Goal: Information Seeking & Learning: Find specific fact

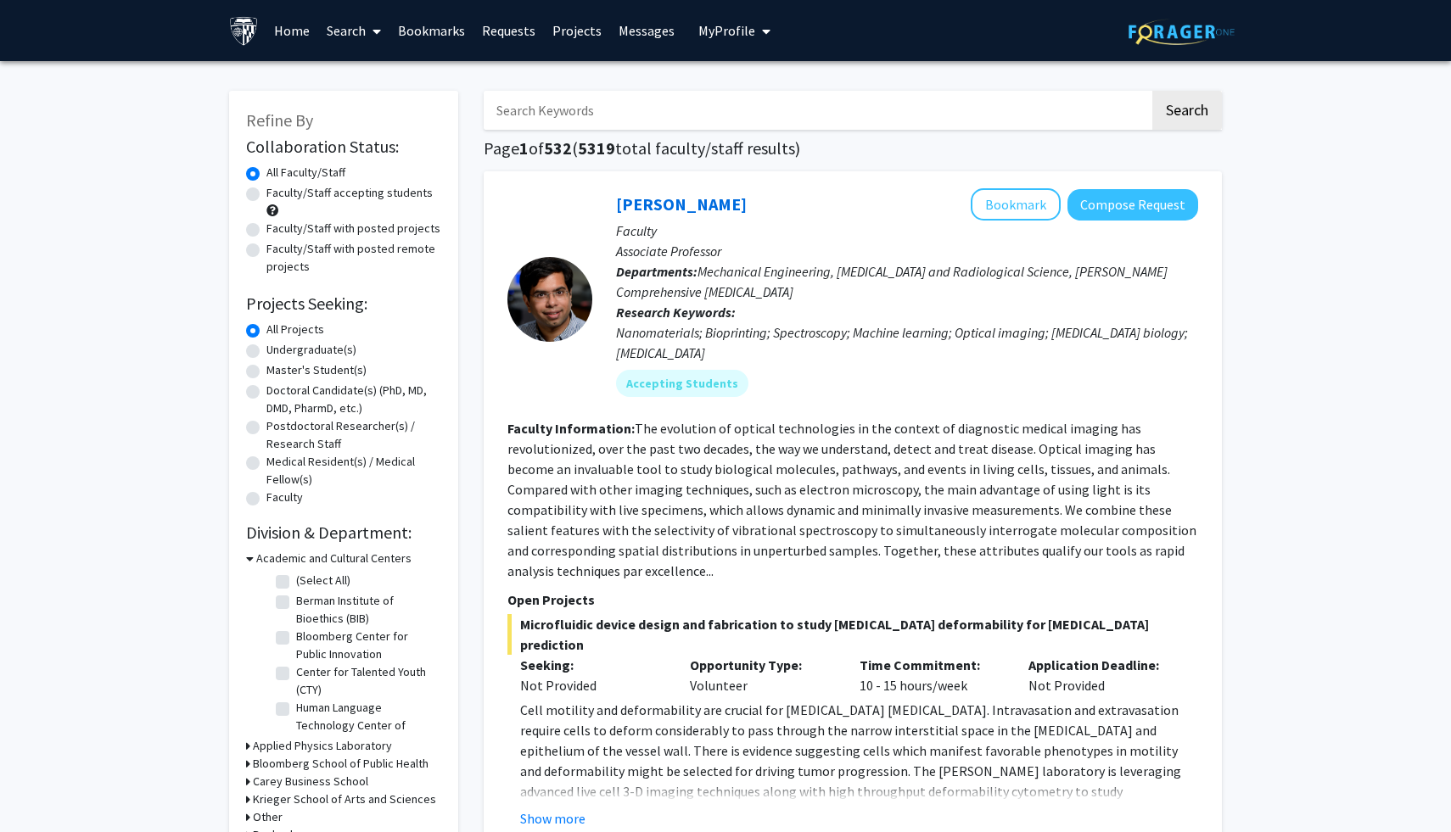
click at [574, 111] on input "Search Keywords" at bounding box center [817, 110] width 666 height 39
type input "Tamara Lotan"
click at [1152, 91] on button "Search" at bounding box center [1187, 110] width 70 height 39
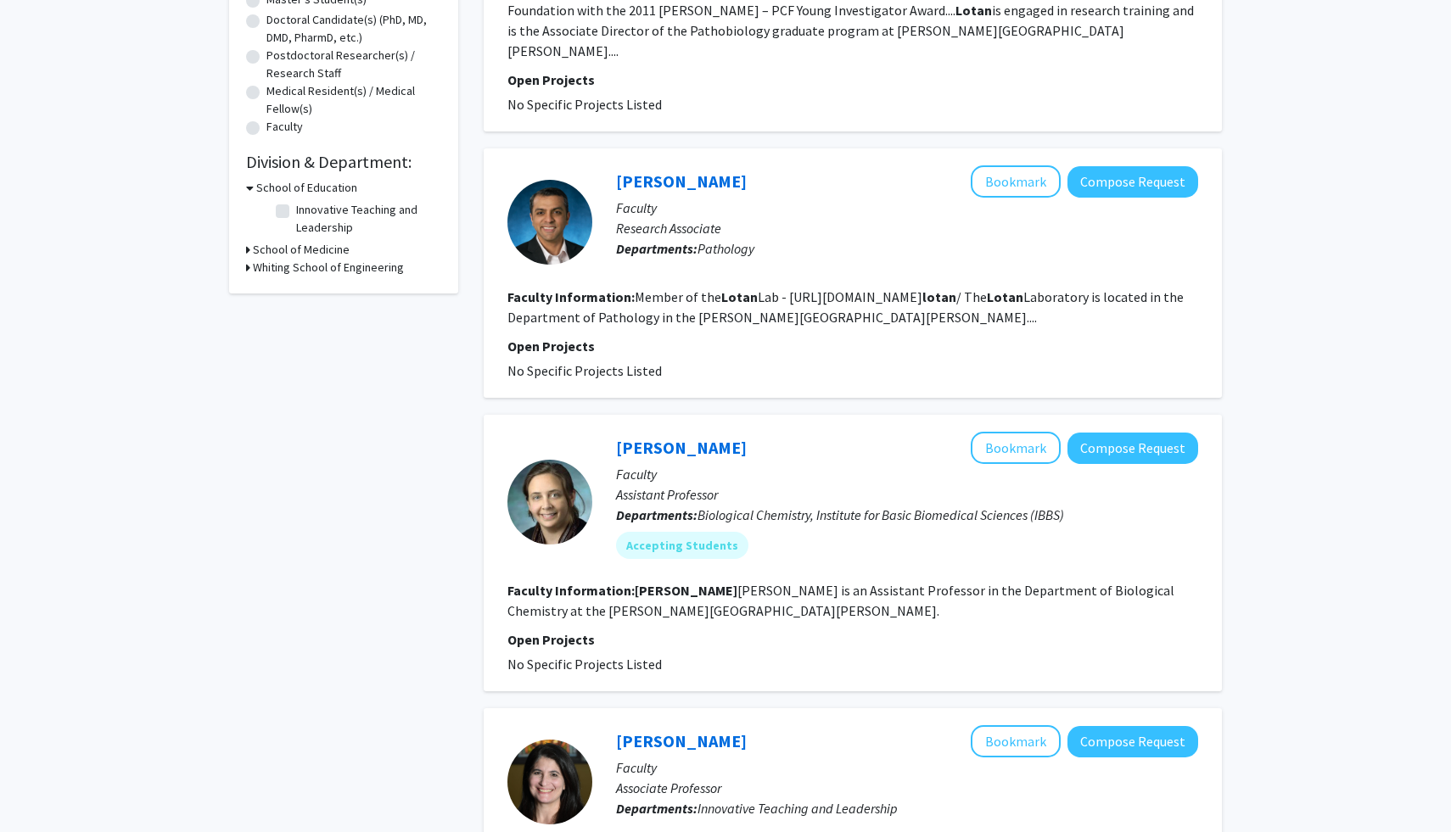
scroll to position [328, 0]
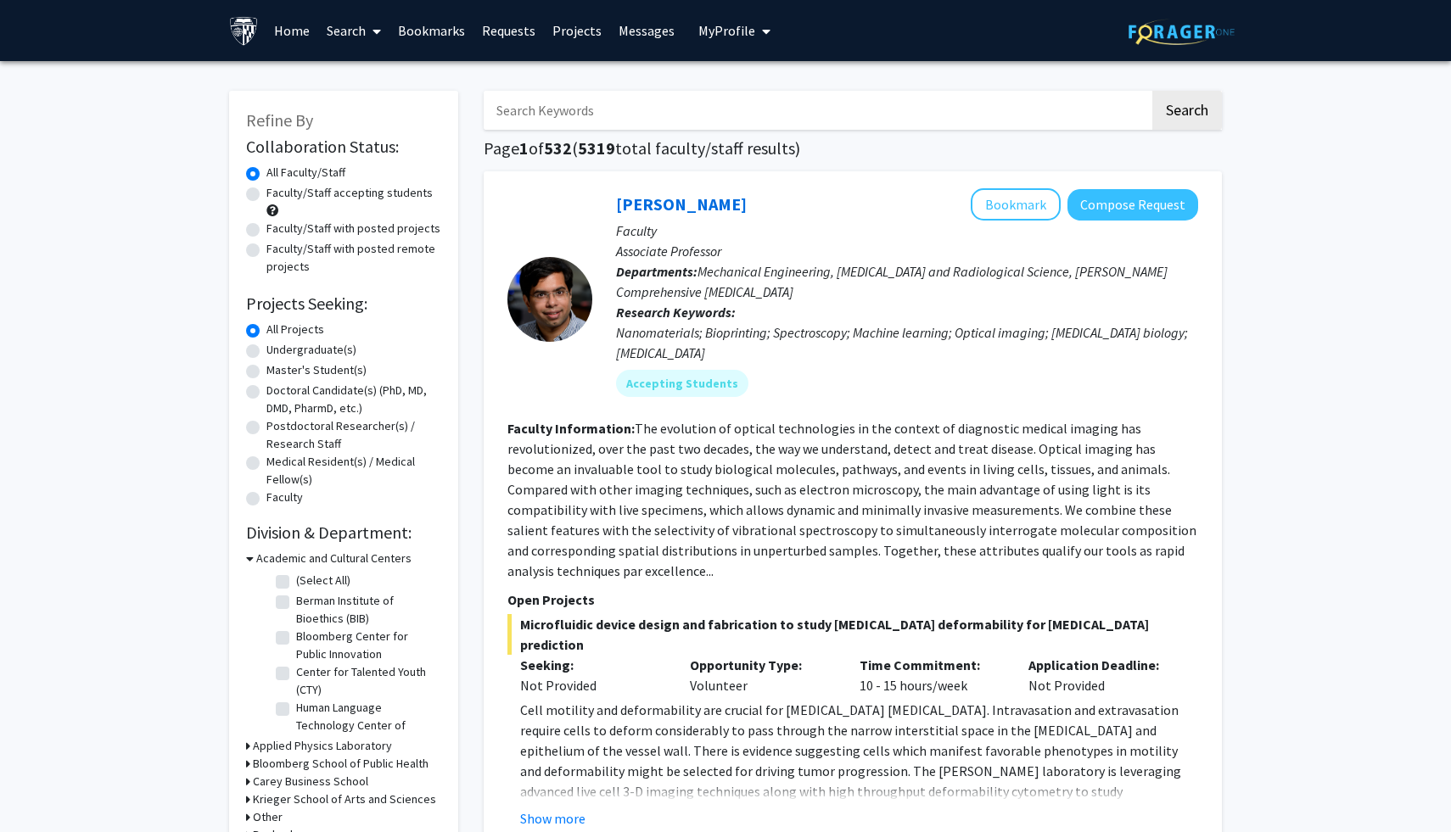
click at [762, 33] on icon "My profile dropdown to access profile and logout" at bounding box center [766, 32] width 8 height 14
